Goal: Transaction & Acquisition: Purchase product/service

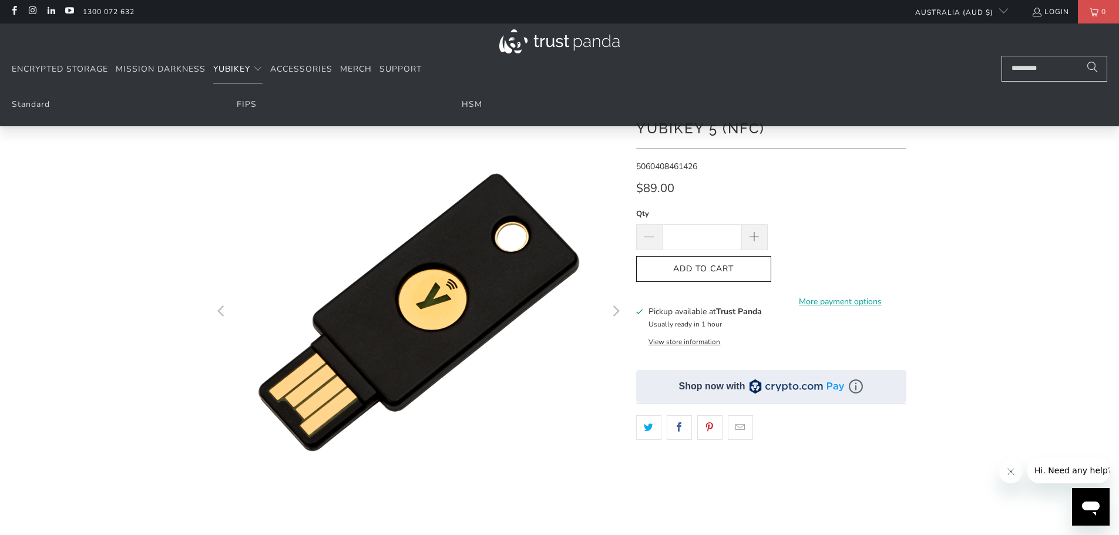
click at [229, 65] on span "YubiKey" at bounding box center [231, 68] width 37 height 11
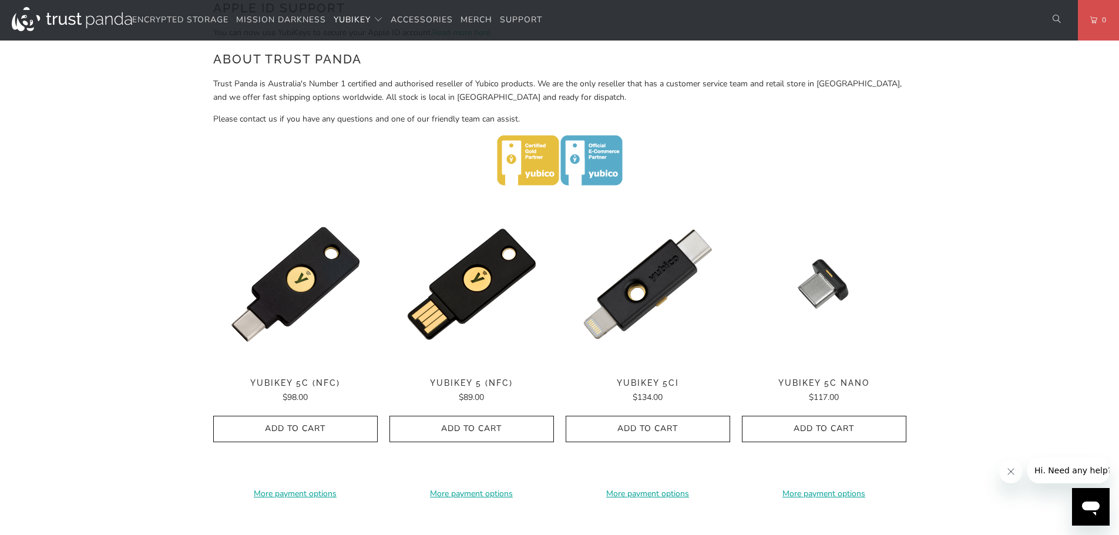
scroll to position [529, 0]
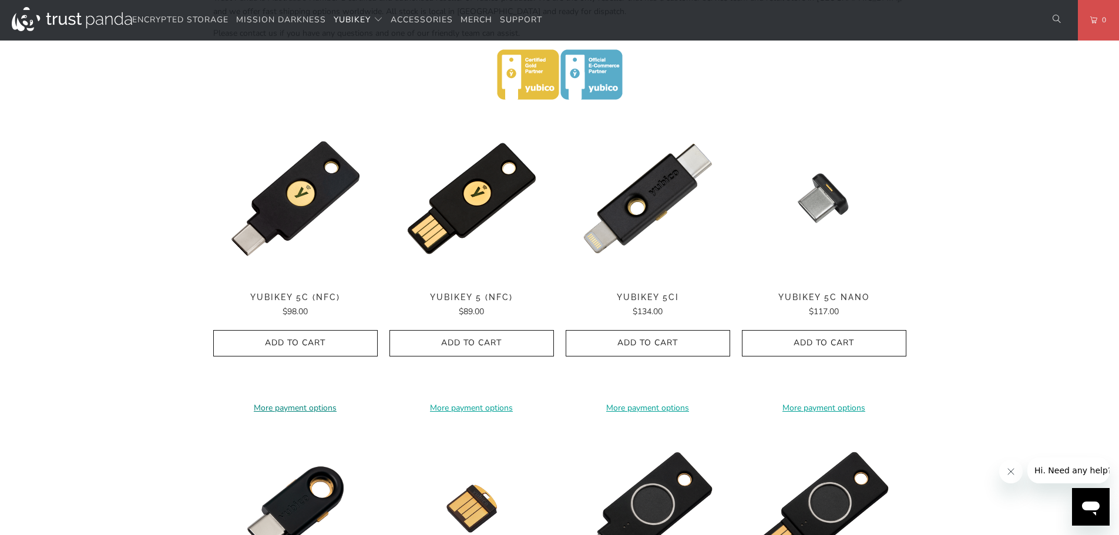
click at [277, 403] on link "More payment options" at bounding box center [295, 408] width 165 height 13
click at [293, 342] on icon "button" at bounding box center [295, 343] width 19 height 19
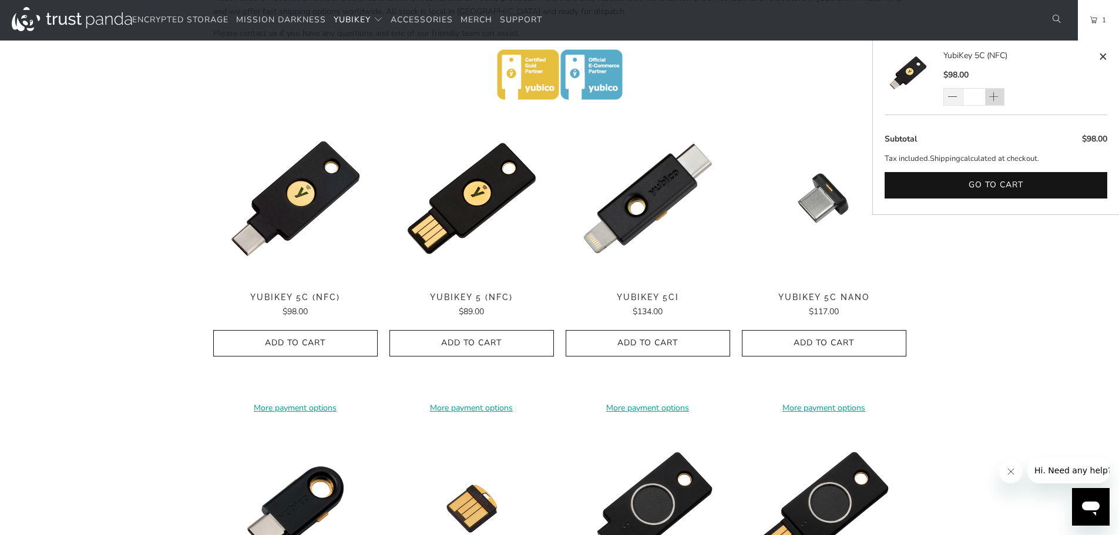
click at [995, 95] on span at bounding box center [994, 98] width 12 height 12
type input "*"
click at [1097, 22] on link "2" at bounding box center [1098, 20] width 41 height 41
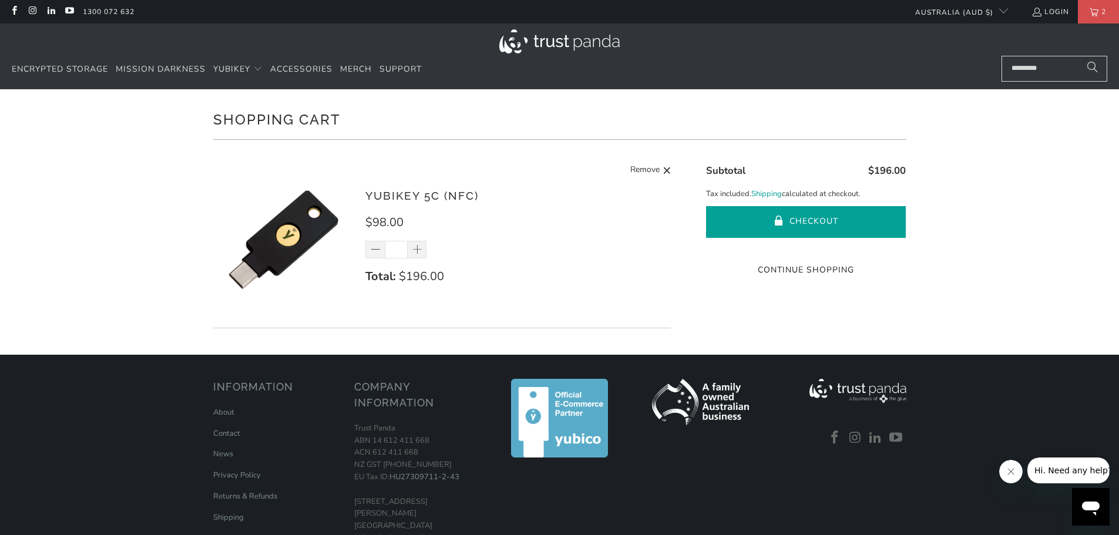
click at [801, 224] on button "Checkout" at bounding box center [806, 222] width 200 height 32
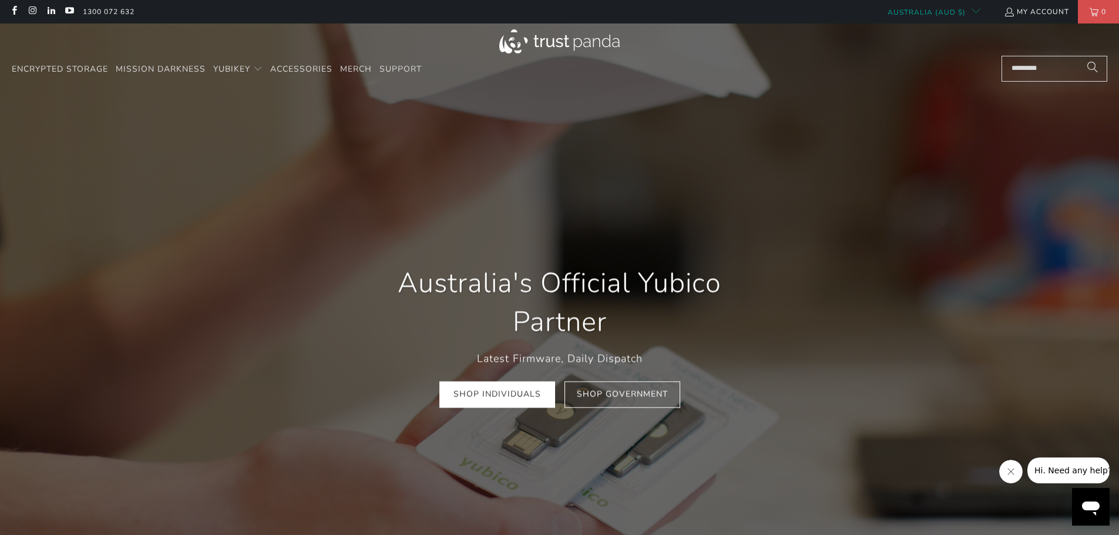
scroll to position [0, 676]
